Goal: Use online tool/utility: Utilize a website feature to perform a specific function

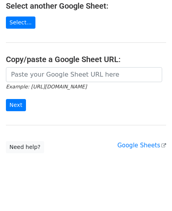
scroll to position [100, 0]
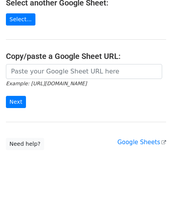
click at [55, 69] on input "url" at bounding box center [84, 71] width 156 height 15
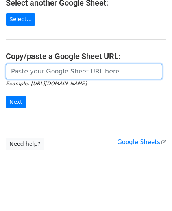
click at [59, 74] on input "url" at bounding box center [84, 71] width 156 height 15
paste input "https://docs.google.com/spreadsheets/d/1cjVd6gRPH9KNXuA38ONzmLVpR97er3TsyXYcOIG…"
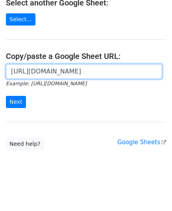
scroll to position [0, 231]
type input "https://docs.google.com/spreadsheets/d/1cjVd6gRPH9KNXuA38ONzmLVpR97er3TsyXYcOIG…"
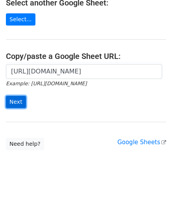
click at [20, 102] on input "Next" at bounding box center [16, 102] width 20 height 12
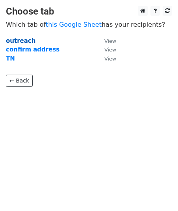
click at [15, 37] on strong "outreach" at bounding box center [20, 40] width 29 height 7
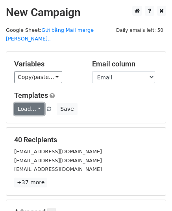
click at [34, 103] on link "Load..." at bounding box center [29, 109] width 30 height 12
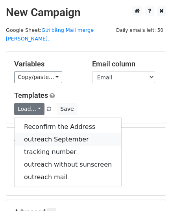
click at [49, 133] on link "outreach September" at bounding box center [68, 139] width 106 height 13
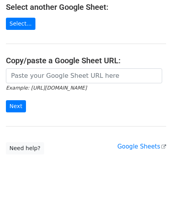
scroll to position [100, 0]
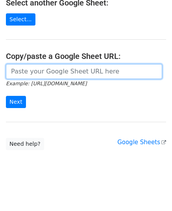
click at [48, 75] on input "url" at bounding box center [84, 71] width 156 height 15
paste input "https://docs.google.com/spreadsheets/d/1cjVd6gRPH9KNXuA38ONzmLVpR97er3TsyXYcOIG…"
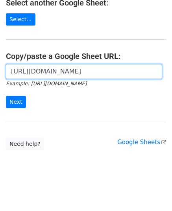
scroll to position [0, 237]
type input "https://docs.google.com/spreadsheets/d/1cjVd6gRPH9KNXuA38ONzmLVpR97er3TsyXYcOIG…"
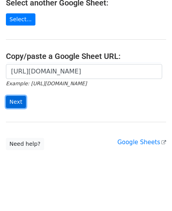
click at [17, 99] on input "Next" at bounding box center [16, 102] width 20 height 12
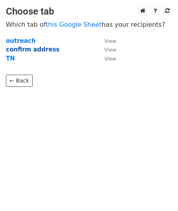
click at [25, 47] on strong "confirm address" at bounding box center [32, 49] width 53 height 7
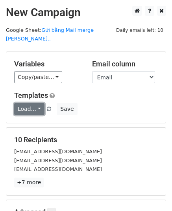
click at [37, 103] on link "Load..." at bounding box center [29, 109] width 30 height 12
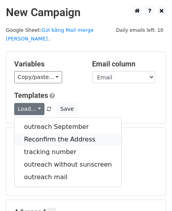
click at [54, 133] on link "Reconfirm the Address" at bounding box center [68, 139] width 106 height 13
